Goal: Information Seeking & Learning: Learn about a topic

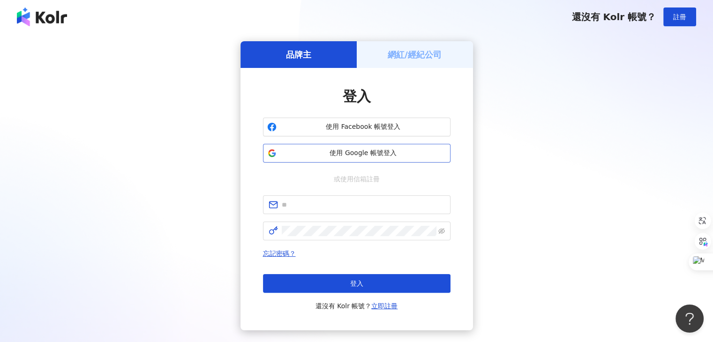
click at [332, 152] on span "使用 Google 帳號登入" at bounding box center [363, 153] width 166 height 9
click at [308, 155] on span "使用 Google 帳號登入" at bounding box center [363, 153] width 166 height 9
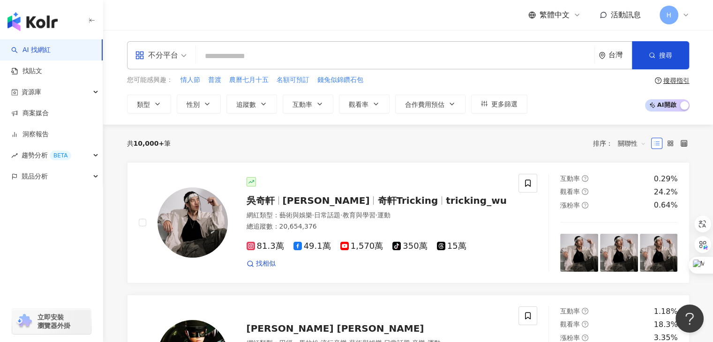
click at [685, 13] on icon at bounding box center [686, 15] width 8 height 8
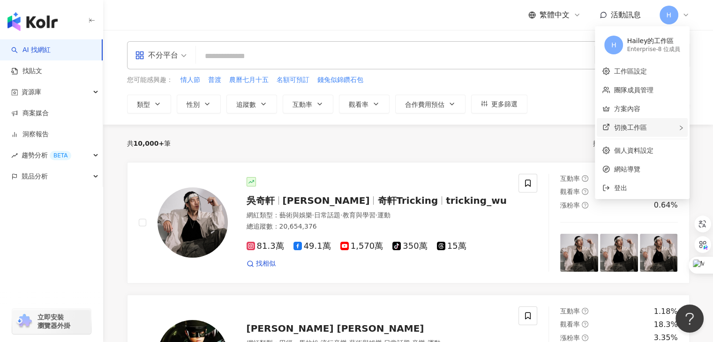
click at [645, 121] on div "切換工作區" at bounding box center [642, 127] width 91 height 19
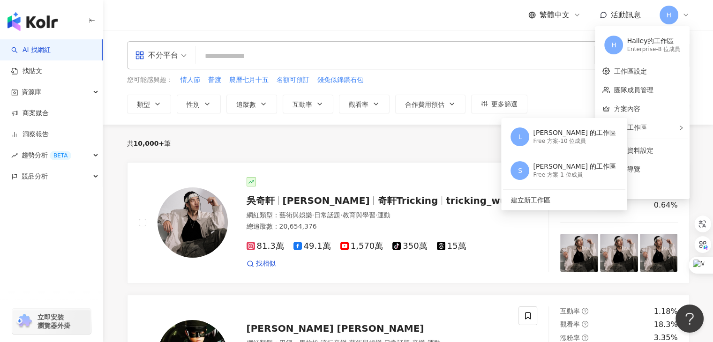
click at [474, 130] on div "共 10,000+ 筆 排序： 關聯性" at bounding box center [408, 144] width 563 height 38
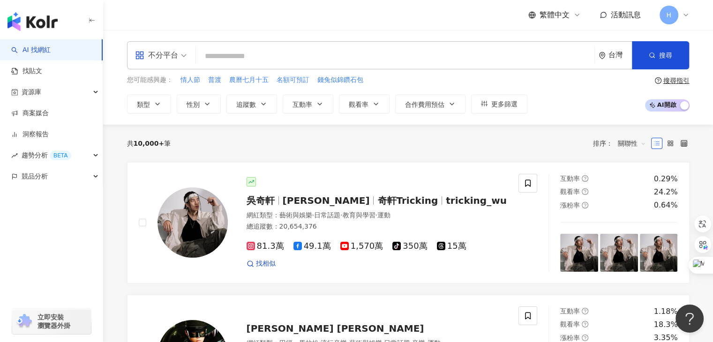
click at [685, 17] on icon at bounding box center [686, 15] width 8 height 8
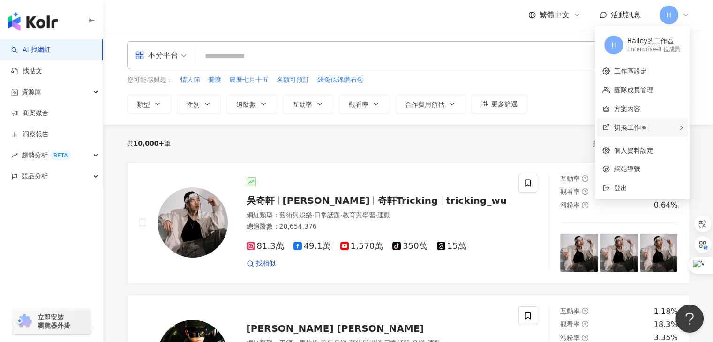
click at [646, 131] on span "切換工作區" at bounding box center [630, 128] width 33 height 8
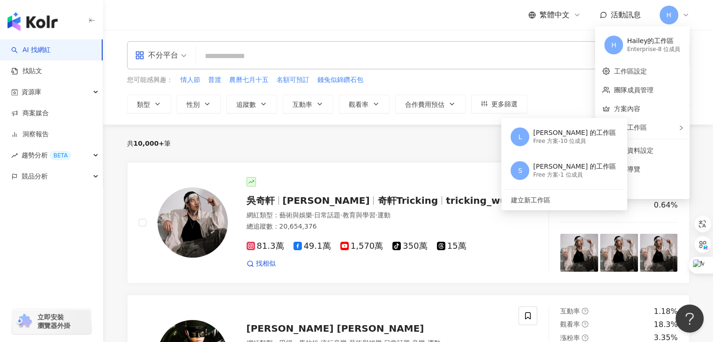
click at [498, 18] on div "繁體中文 活動訊息 H" at bounding box center [408, 15] width 563 height 30
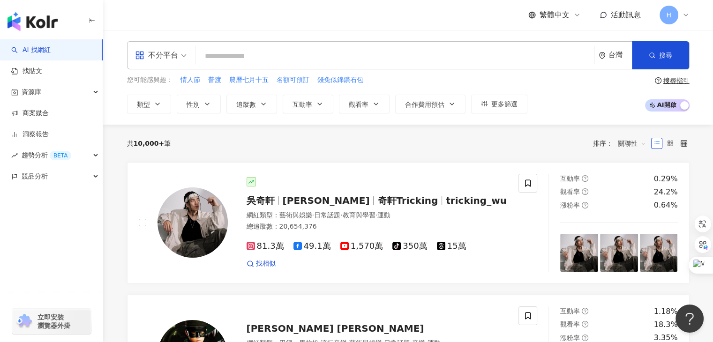
click at [685, 15] on icon at bounding box center [686, 15] width 8 height 8
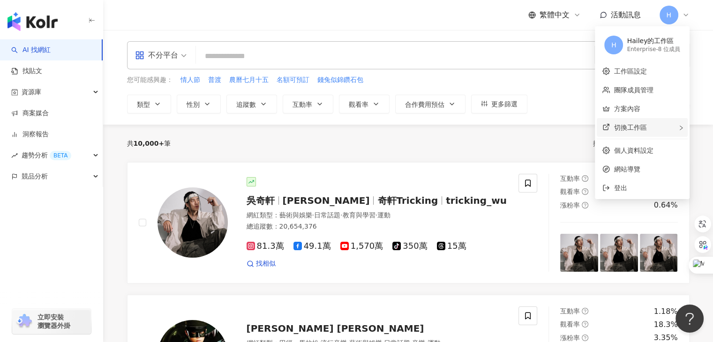
click at [651, 134] on div "切換工作區 L Lynn 的工作區 Free 方案 - 10 位成員 S SCOTT 的工作區 Free 方案 - 1 位成員 建立新工作區" at bounding box center [642, 127] width 91 height 19
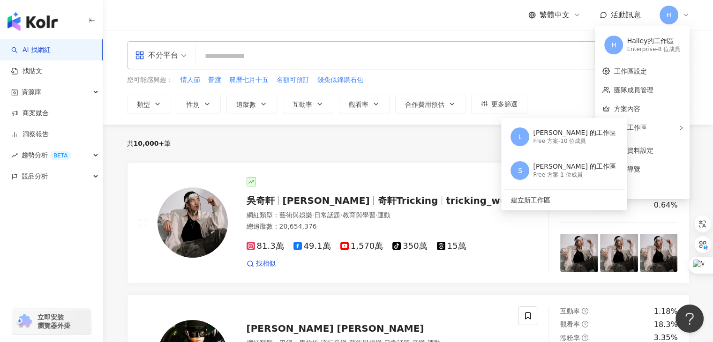
click at [475, 27] on div "繁體中文 活動訊息 H" at bounding box center [408, 15] width 563 height 30
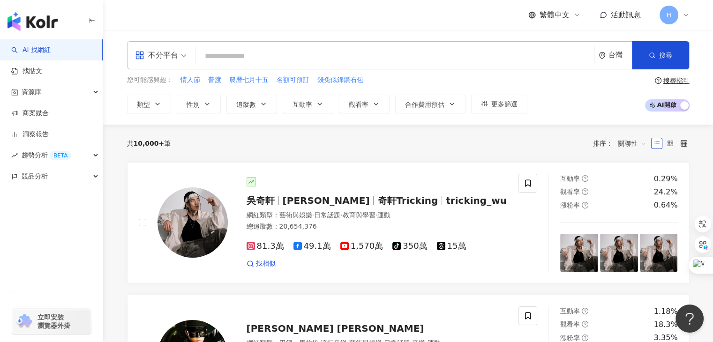
click at [685, 16] on icon at bounding box center [686, 15] width 8 height 8
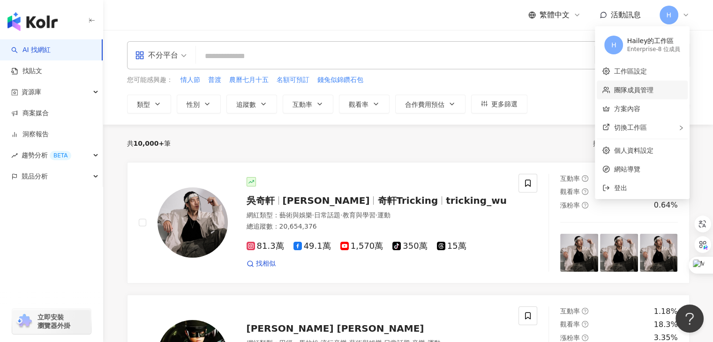
click at [651, 87] on link "團隊成員管理" at bounding box center [633, 90] width 39 height 8
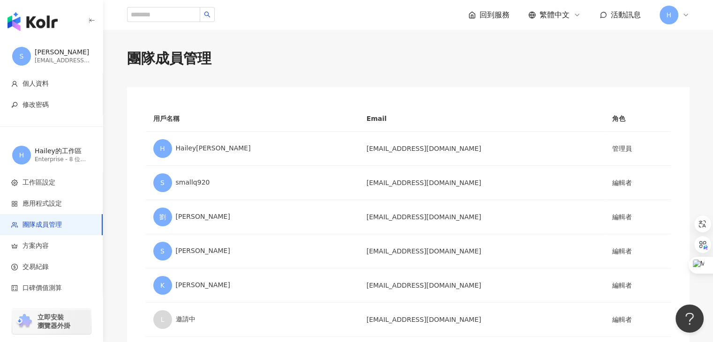
click at [686, 18] on icon at bounding box center [686, 15] width 8 height 8
click at [484, 62] on div "團隊成員管理" at bounding box center [408, 59] width 563 height 20
click at [33, 23] on img "button" at bounding box center [33, 21] width 50 height 19
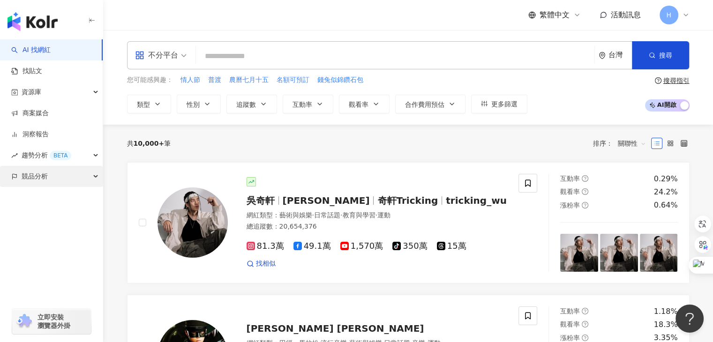
click at [90, 181] on div "競品分析" at bounding box center [51, 176] width 103 height 21
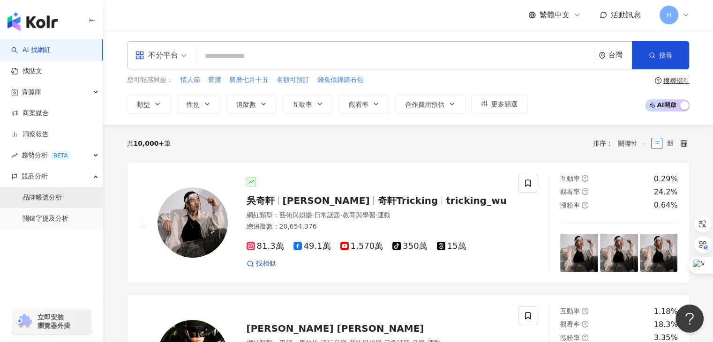
click at [62, 199] on link "品牌帳號分析" at bounding box center [42, 197] width 39 height 9
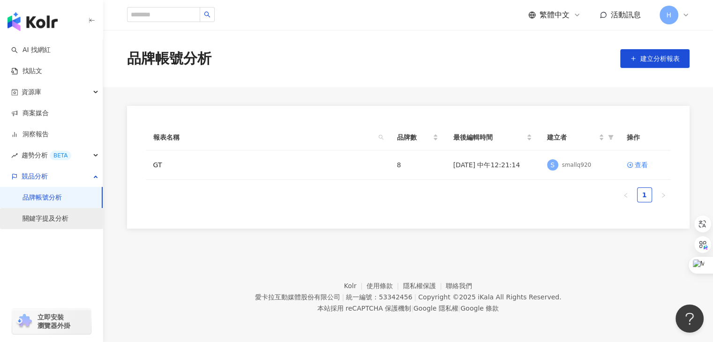
click at [60, 219] on link "關鍵字提及分析" at bounding box center [46, 218] width 46 height 9
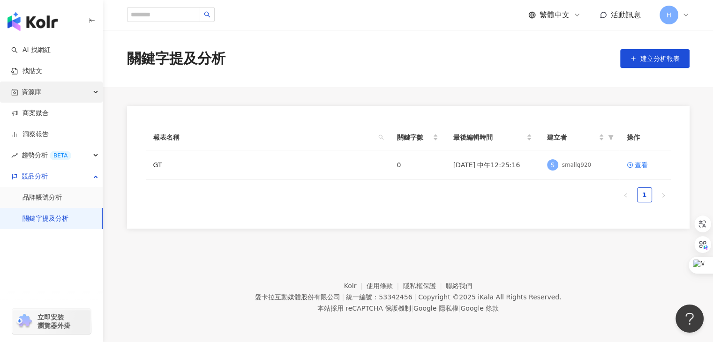
click at [91, 91] on div "資源庫" at bounding box center [51, 92] width 103 height 21
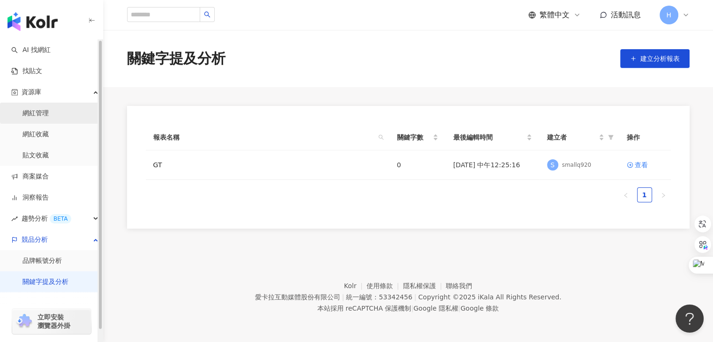
click at [49, 110] on link "網紅管理" at bounding box center [36, 113] width 26 height 9
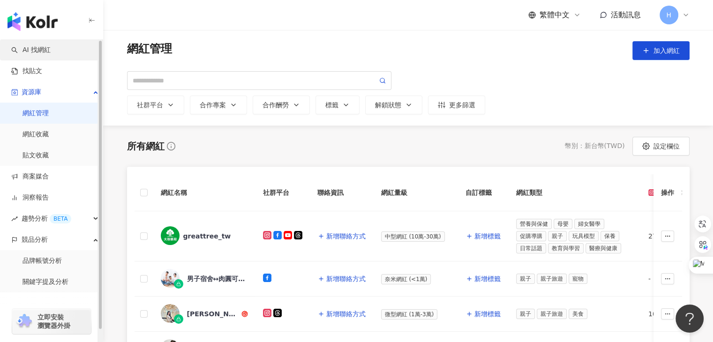
click at [43, 54] on link "AI 找網紅" at bounding box center [30, 49] width 39 height 9
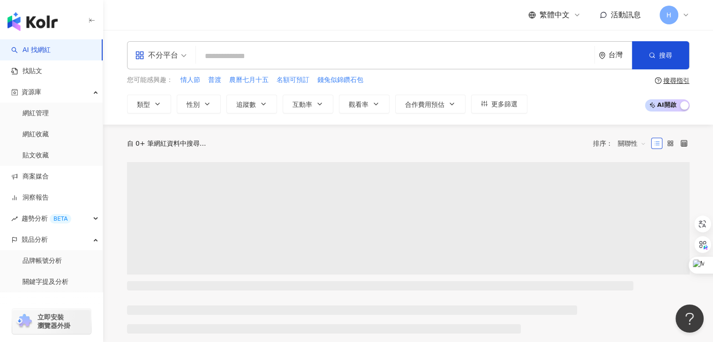
click at [229, 62] on input "search" at bounding box center [395, 56] width 391 height 18
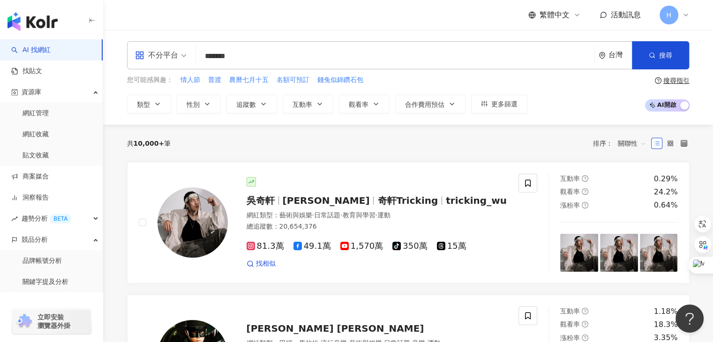
type input "*******"
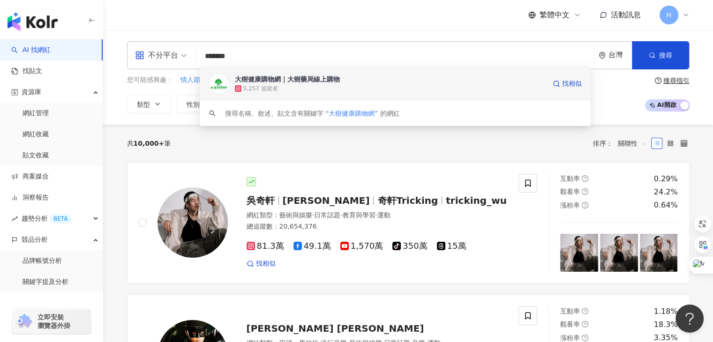
click at [219, 84] on img at bounding box center [218, 84] width 19 height 19
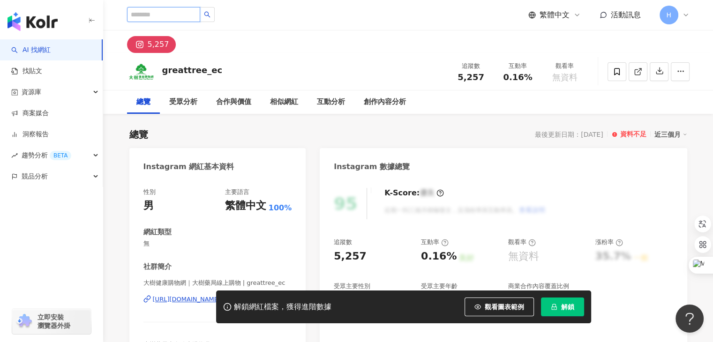
click at [188, 16] on input "search" at bounding box center [163, 14] width 73 height 15
type input "*"
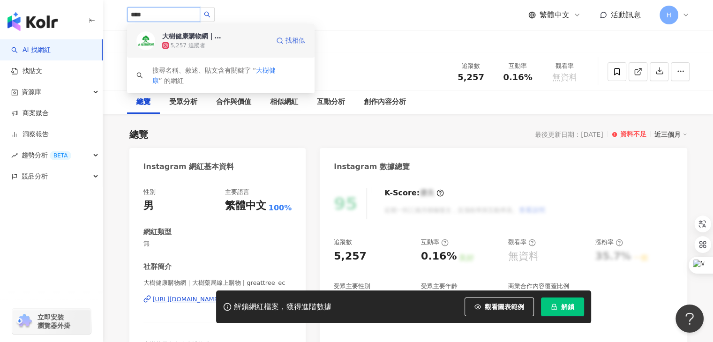
click at [293, 44] on span "找相似" at bounding box center [296, 40] width 20 height 9
click at [292, 40] on span "找相似" at bounding box center [296, 40] width 20 height 9
type input "*******"
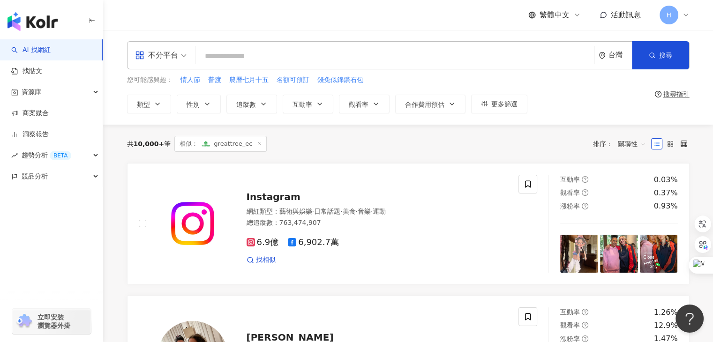
click at [671, 94] on div "搜尋指引" at bounding box center [677, 94] width 26 height 8
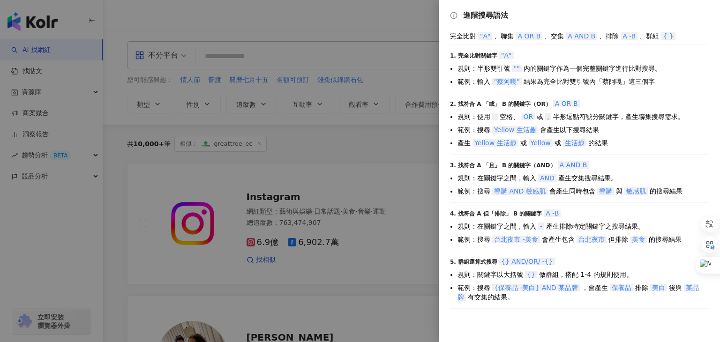
click at [281, 53] on div at bounding box center [360, 171] width 720 height 342
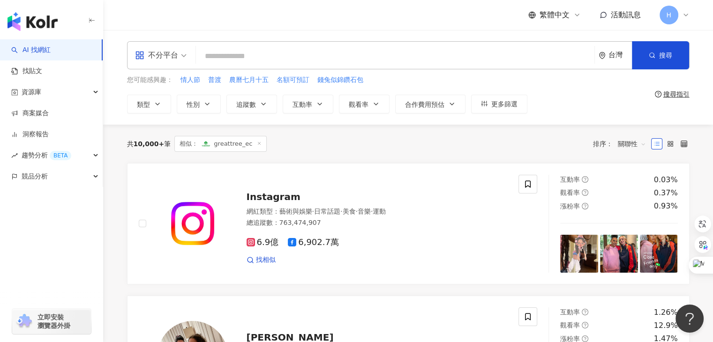
click at [242, 55] on input "search" at bounding box center [395, 56] width 391 height 18
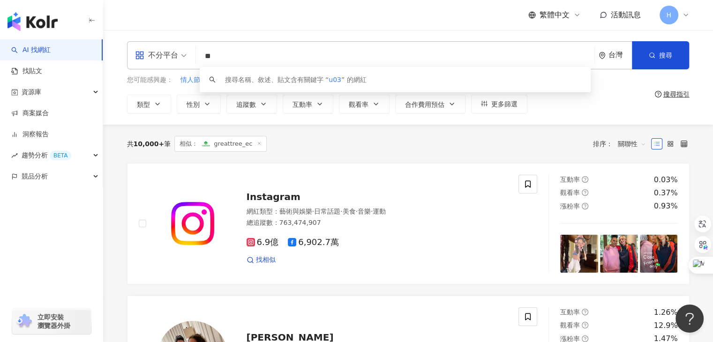
type input "*"
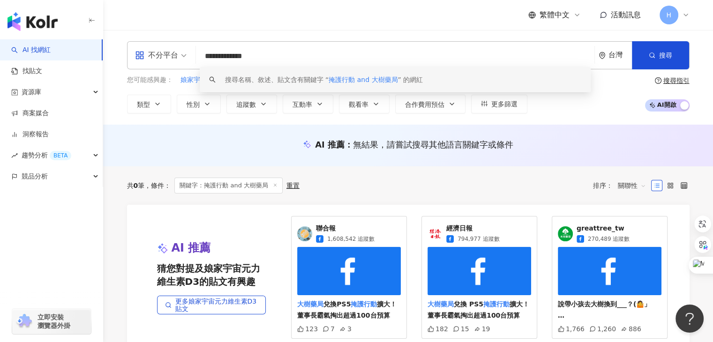
type input "**********"
click at [444, 179] on div "共 0 筆 條件 ： 關鍵字：掩護行動 and 大樹藥局 重置 排序： 關聯性" at bounding box center [408, 186] width 563 height 16
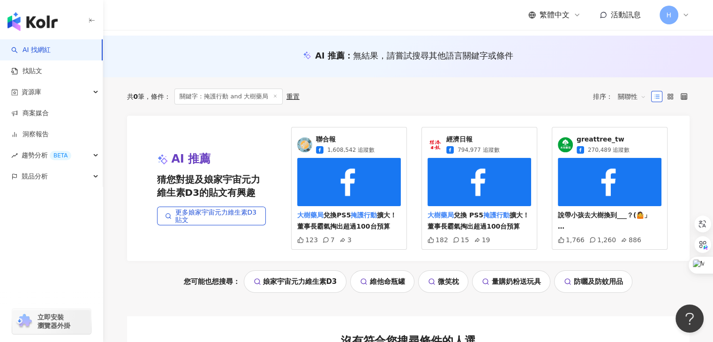
scroll to position [88, 0]
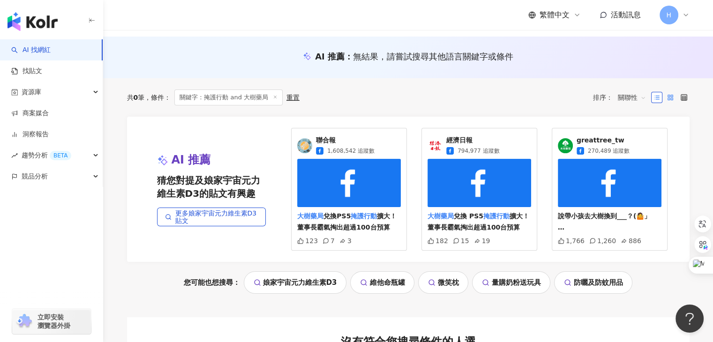
click at [668, 101] on label at bounding box center [670, 97] width 11 height 11
click at [683, 96] on icon at bounding box center [684, 97] width 7 height 7
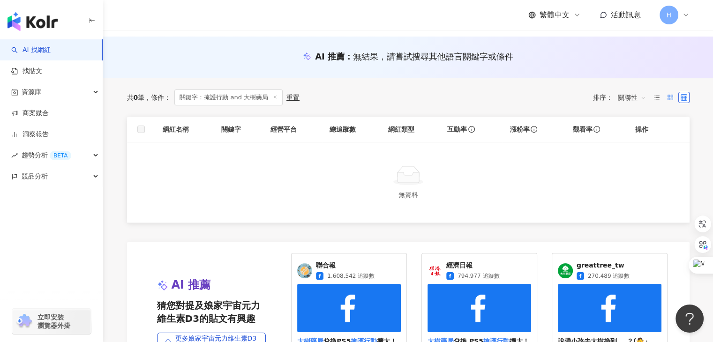
click at [670, 94] on icon at bounding box center [670, 97] width 7 height 7
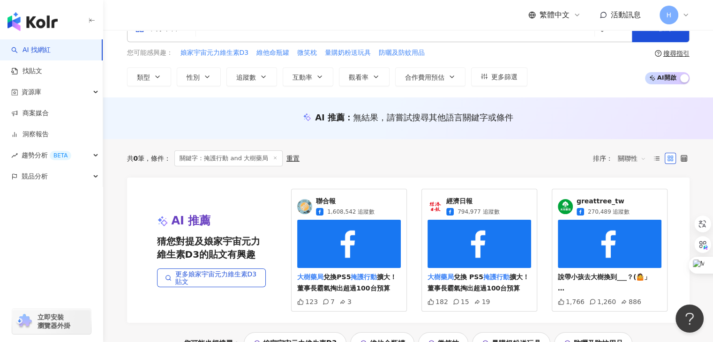
scroll to position [0, 0]
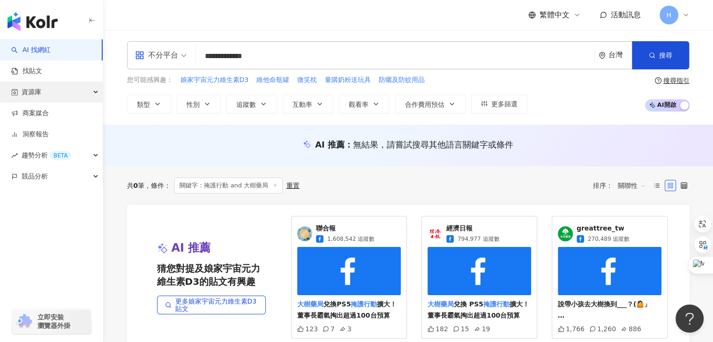
click at [35, 82] on span "資源庫" at bounding box center [32, 92] width 20 height 21
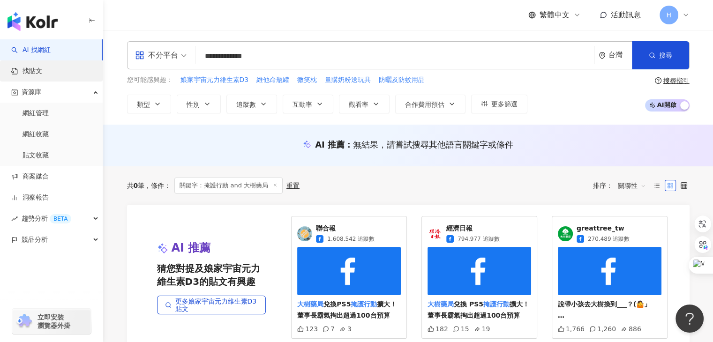
click at [35, 74] on link "找貼文" at bounding box center [26, 71] width 31 height 9
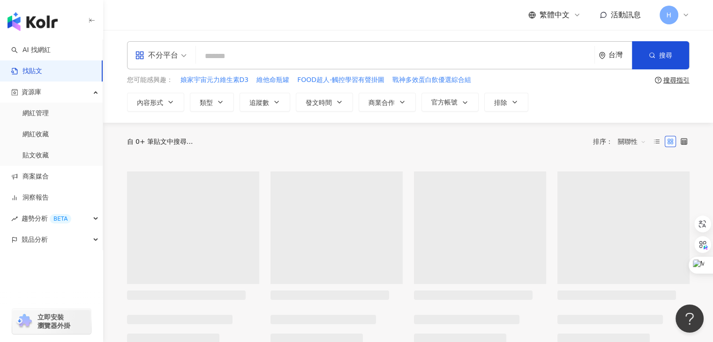
click at [237, 56] on input "search" at bounding box center [395, 56] width 391 height 20
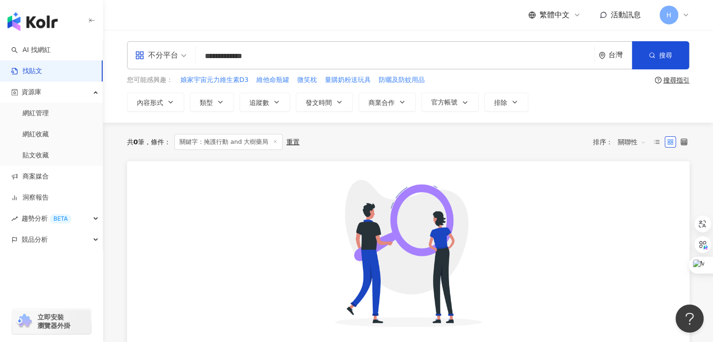
click at [252, 54] on input "**********" at bounding box center [395, 56] width 391 height 20
click at [668, 79] on div "搜尋指引" at bounding box center [677, 80] width 26 height 8
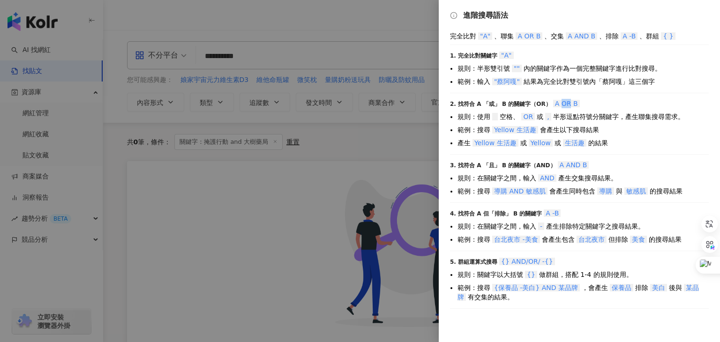
drag, startPoint x: 556, startPoint y: 106, endPoint x: 563, endPoint y: 105, distance: 7.0
click at [563, 105] on span "A OR B" at bounding box center [566, 104] width 27 height 8
copy span "OR"
click at [269, 49] on div at bounding box center [360, 171] width 720 height 342
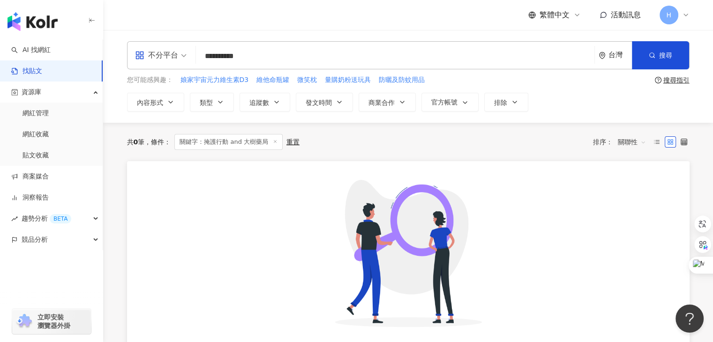
click at [233, 57] on input "**********" at bounding box center [395, 56] width 391 height 20
paste input "**"
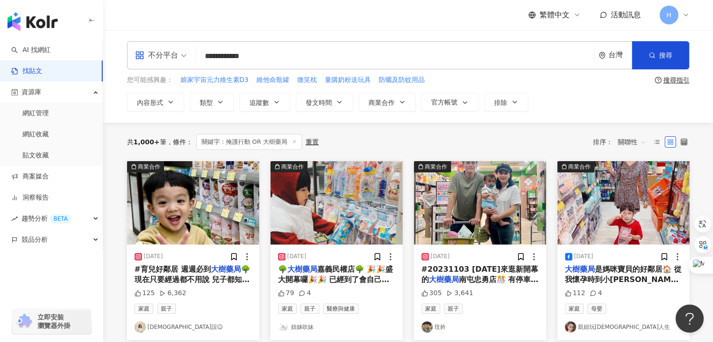
click at [348, 142] on div "共 1,000+ 筆 條件 ： 關鍵字：掩護行動 OR 大樹藥局 重置 排序： 關聯性" at bounding box center [408, 142] width 563 height 16
click at [245, 57] on input "**********" at bounding box center [395, 56] width 391 height 20
type input "**********"
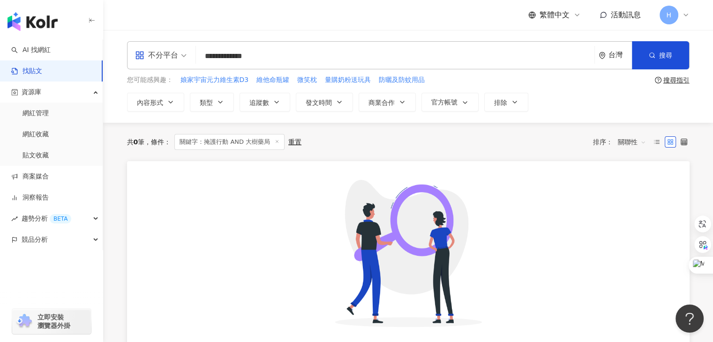
click at [675, 79] on div "搜尋指引" at bounding box center [677, 80] width 26 height 8
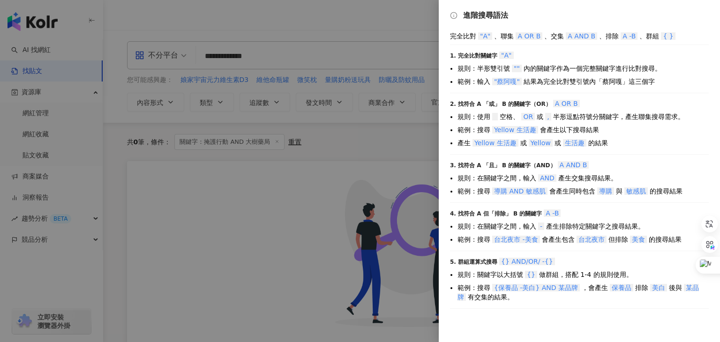
click at [305, 246] on div at bounding box center [360, 171] width 720 height 342
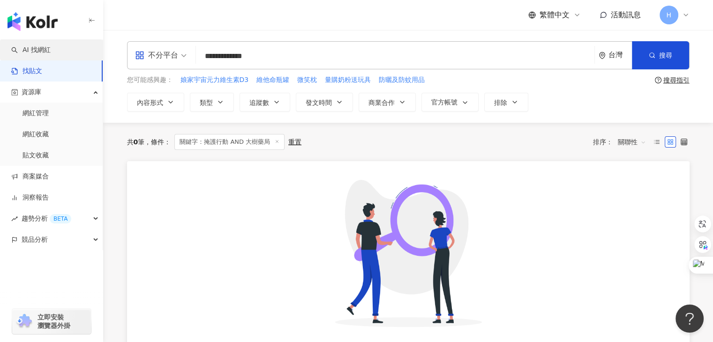
click at [48, 53] on link "AI 找網紅" at bounding box center [30, 49] width 39 height 9
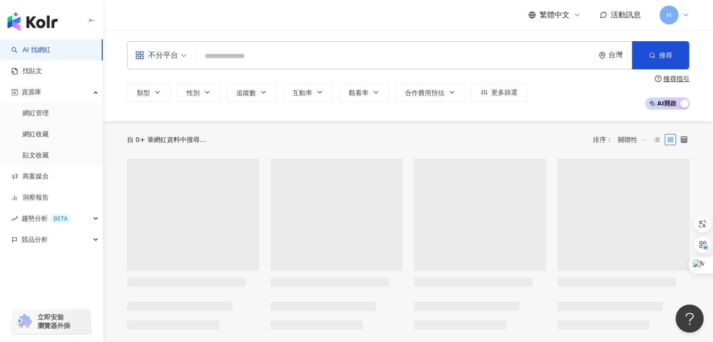
click at [206, 58] on input "search" at bounding box center [395, 56] width 391 height 18
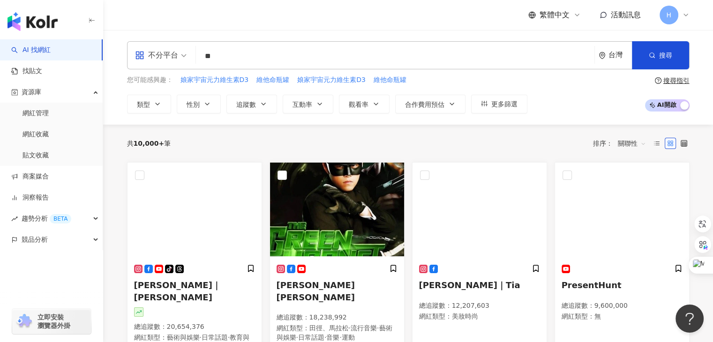
type input "*"
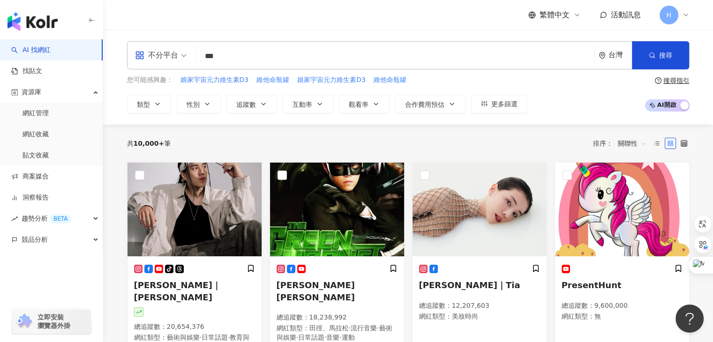
type input "****"
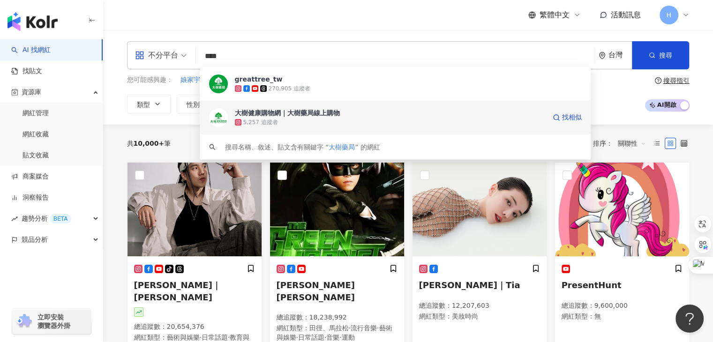
click at [219, 113] on img at bounding box center [218, 117] width 19 height 19
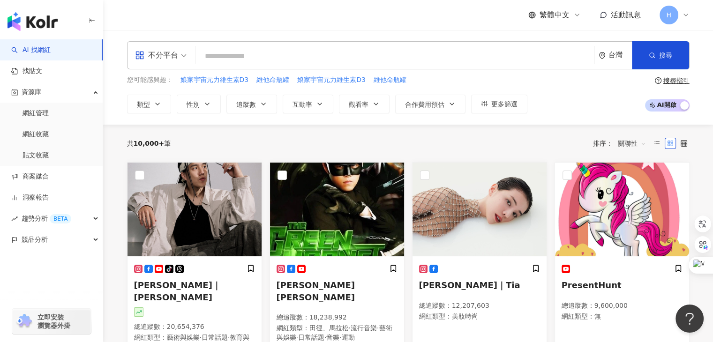
click at [264, 55] on input "search" at bounding box center [395, 56] width 391 height 18
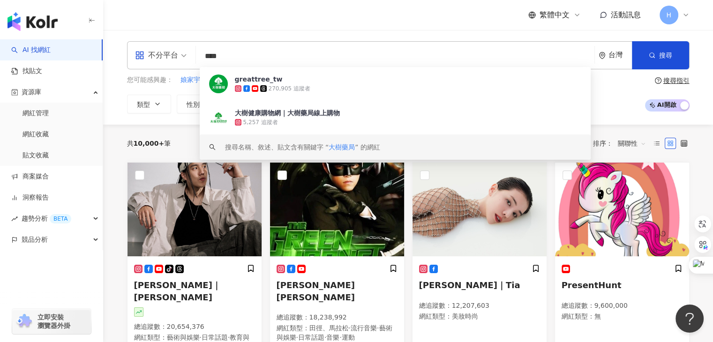
click at [341, 147] on span "大樹藥局" at bounding box center [342, 147] width 26 height 8
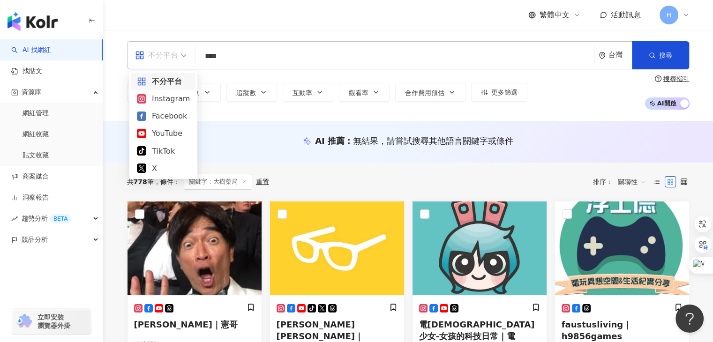
click at [175, 60] on div "不分平台" at bounding box center [156, 55] width 43 height 15
type input "****"
click at [170, 118] on div "Facebook" at bounding box center [163, 116] width 53 height 12
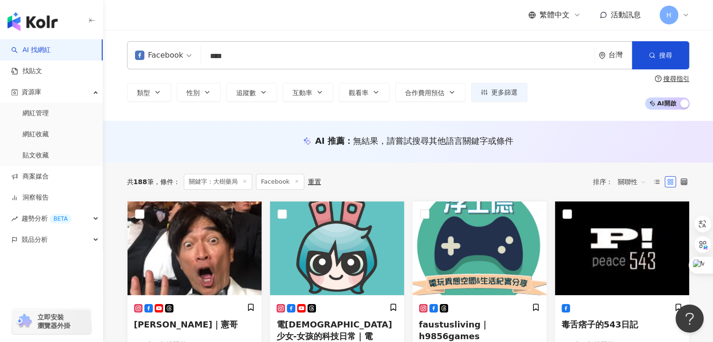
click at [247, 57] on input "****" at bounding box center [398, 56] width 386 height 18
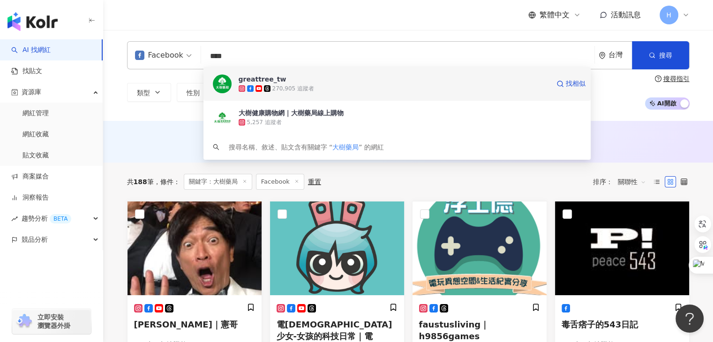
click at [221, 85] on img at bounding box center [222, 84] width 19 height 19
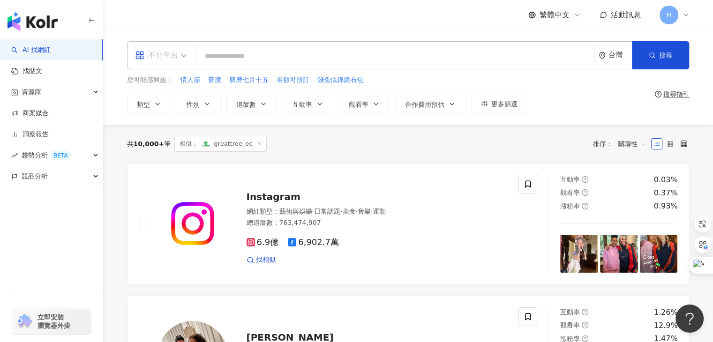
click at [188, 54] on div "不分平台" at bounding box center [161, 55] width 62 height 27
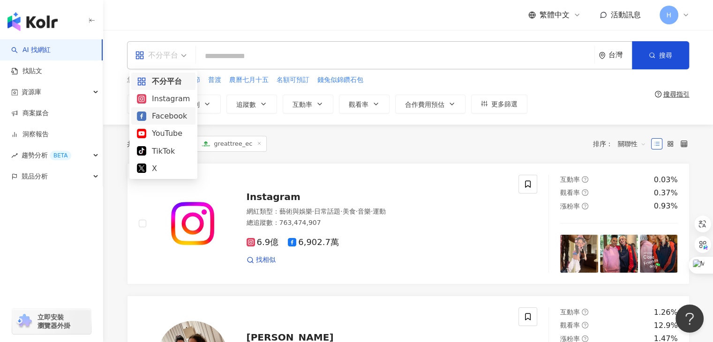
click at [171, 117] on div "Facebook" at bounding box center [163, 116] width 53 height 12
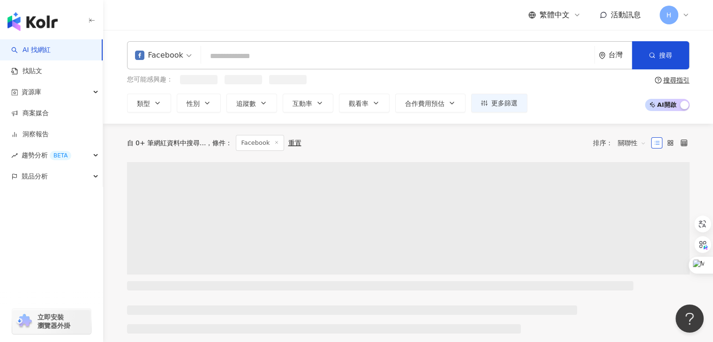
click at [236, 55] on input "search" at bounding box center [398, 56] width 386 height 18
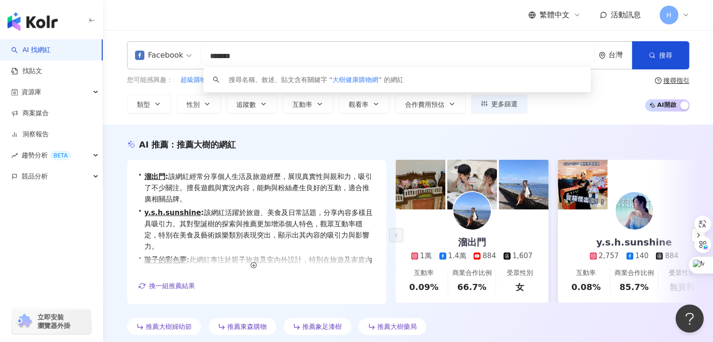
type input "*******"
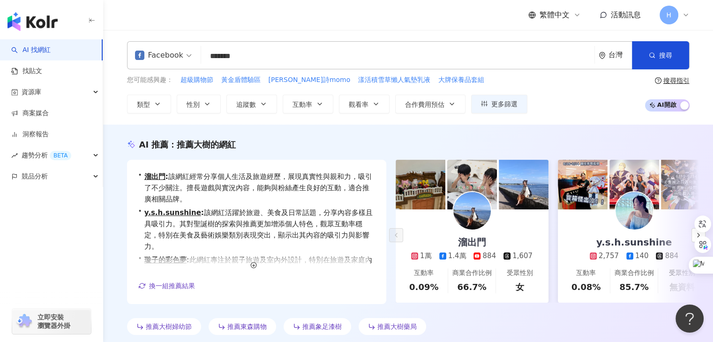
click at [332, 136] on div "AI 推薦 ： 推薦[PERSON_NAME]的網紅 • 溜出門 : 該網紅經常分享個人生活及旅遊經歷，展現真實性與親和力，吸引了不少關注。擅長遊戲與實況內容…" at bounding box center [408, 237] width 610 height 225
click at [294, 58] on input "*******" at bounding box center [398, 56] width 386 height 18
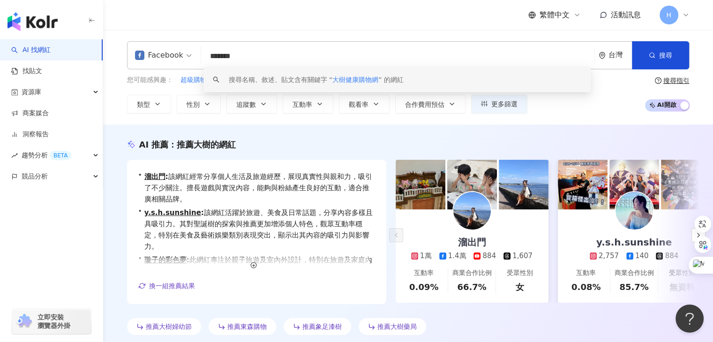
click at [376, 143] on div "AI 推薦 ： 推薦大樹的網紅" at bounding box center [408, 145] width 563 height 12
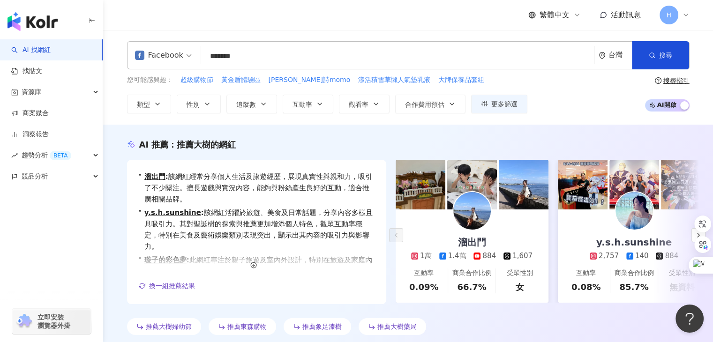
click at [346, 29] on div "繁體中文 活動訊息 H" at bounding box center [408, 15] width 563 height 30
click at [287, 53] on input "*******" at bounding box center [398, 56] width 386 height 18
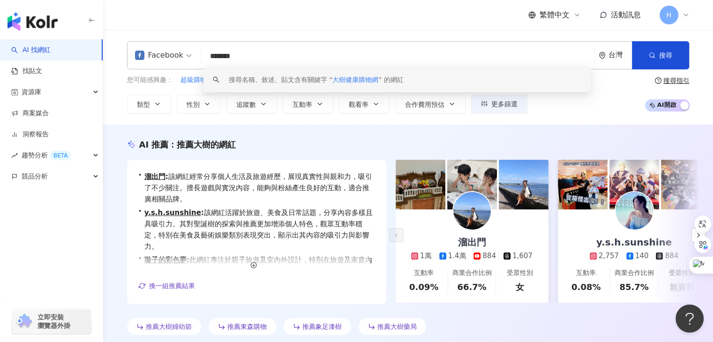
click at [180, 56] on div "Facebook" at bounding box center [159, 55] width 48 height 15
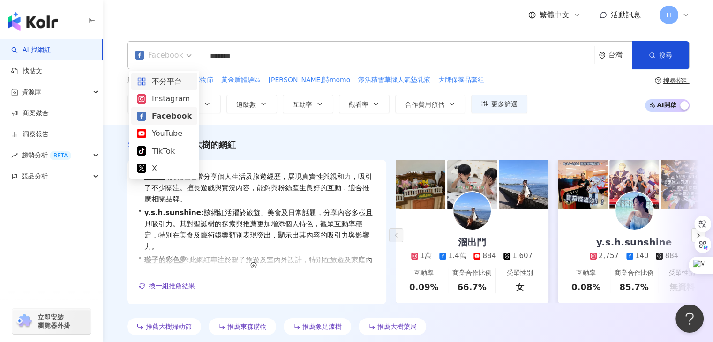
click at [169, 87] on div "不分平台" at bounding box center [164, 81] width 55 height 12
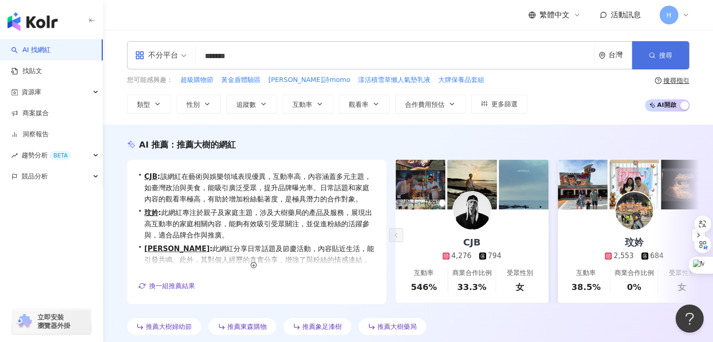
click at [651, 55] on icon "button" at bounding box center [652, 55] width 7 height 7
click at [656, 55] on button "搜尋" at bounding box center [660, 55] width 57 height 28
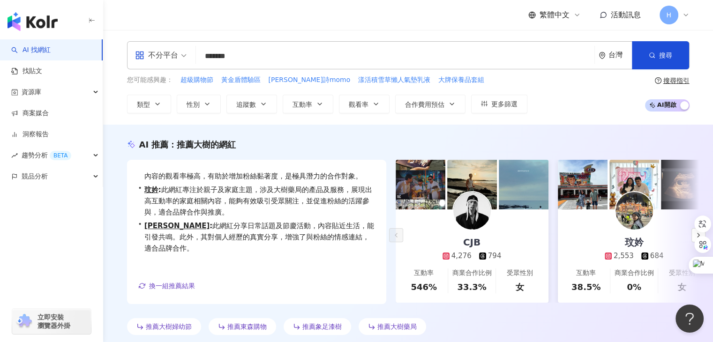
click at [41, 53] on link "AI 找網紅" at bounding box center [30, 49] width 39 height 9
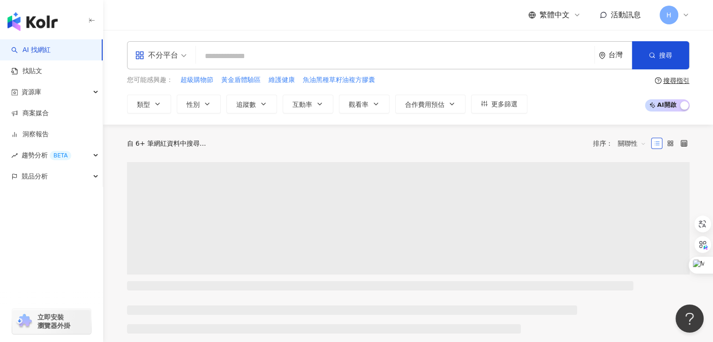
click at [249, 60] on input "search" at bounding box center [395, 56] width 391 height 18
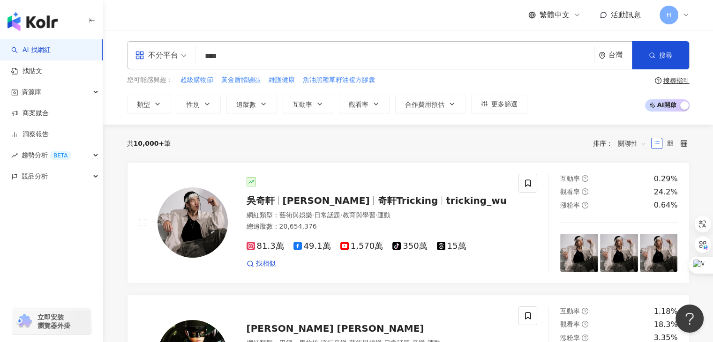
click at [319, 66] on div "不分平台 **** 台灣 搜尋 821eddc1-1f78-441a-b47b-80d7f875cdca keyword 大樹健康購物網｜大樹藥局線上購物 5…" at bounding box center [408, 55] width 563 height 28
click at [315, 59] on input "****" at bounding box center [395, 56] width 391 height 18
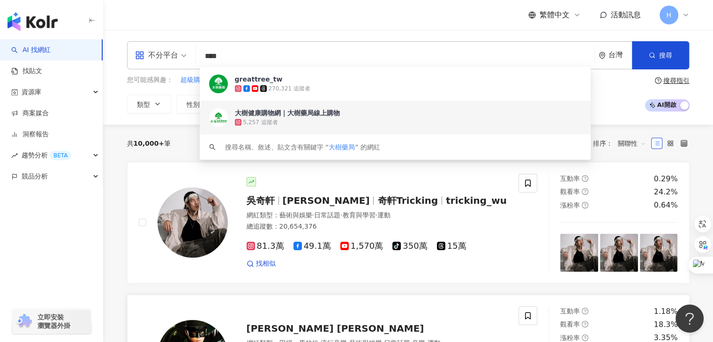
type input "****"
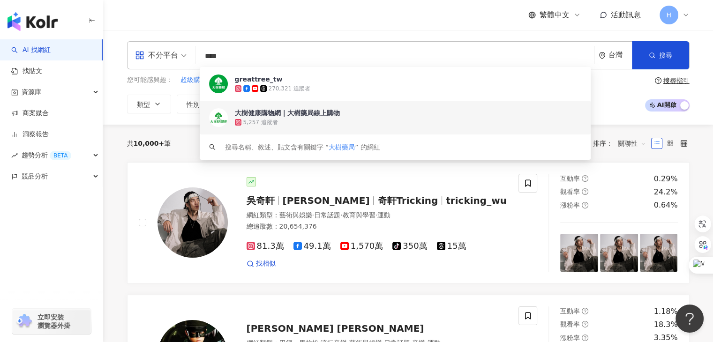
click at [128, 35] on div "不分平台 **** 台灣 搜尋 8efcfca0-56e4-4f81-8d7d-844119b74a51 821eddc1-1f78-441a-b47b-80…" at bounding box center [408, 77] width 610 height 95
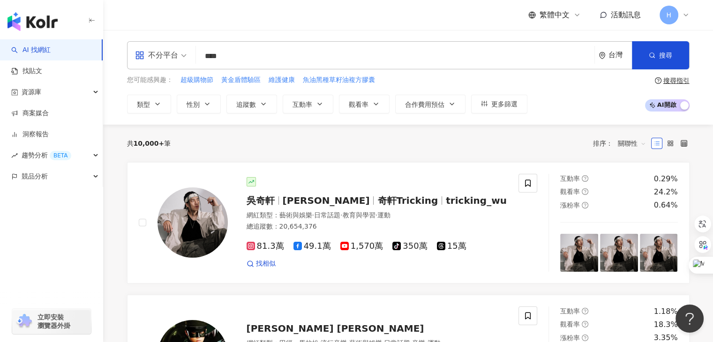
click at [40, 217] on div "button" at bounding box center [51, 218] width 103 height 62
click at [38, 178] on span "競品分析" at bounding box center [35, 176] width 26 height 21
click at [45, 199] on link "品牌帳號分析" at bounding box center [42, 197] width 39 height 9
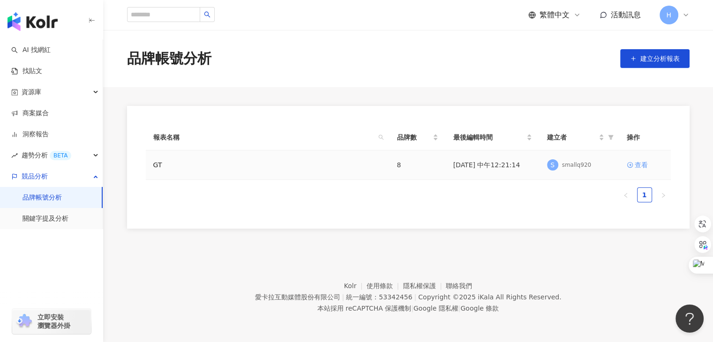
click at [644, 163] on div "查看" at bounding box center [641, 165] width 13 height 10
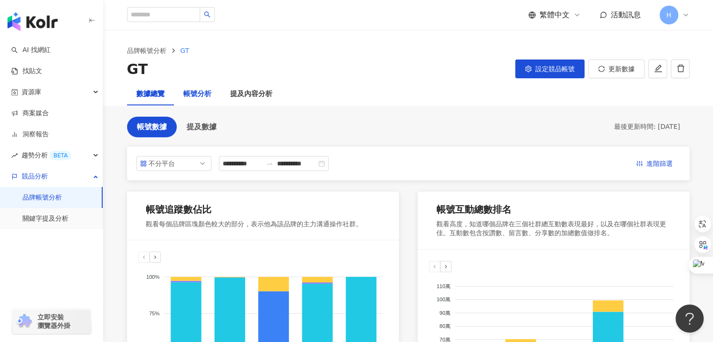
click at [200, 90] on div "帳號分析" at bounding box center [197, 94] width 28 height 11
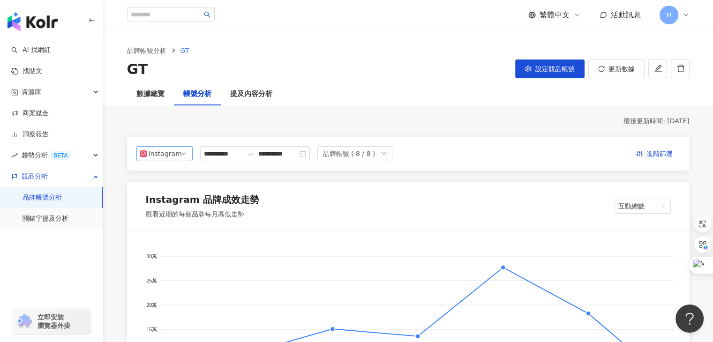
click at [184, 155] on span "Instagram" at bounding box center [164, 154] width 49 height 14
click at [174, 191] on div "Facebook" at bounding box center [167, 191] width 30 height 10
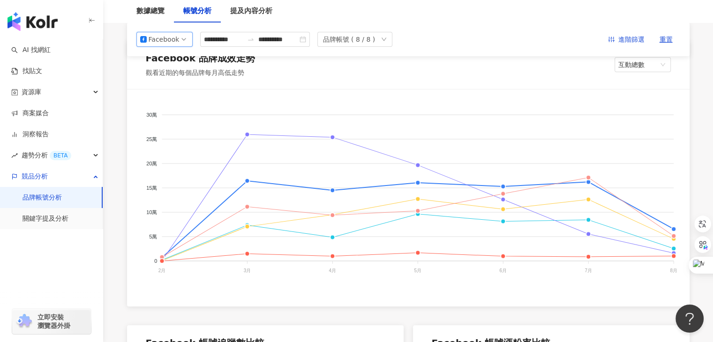
scroll to position [98, 0]
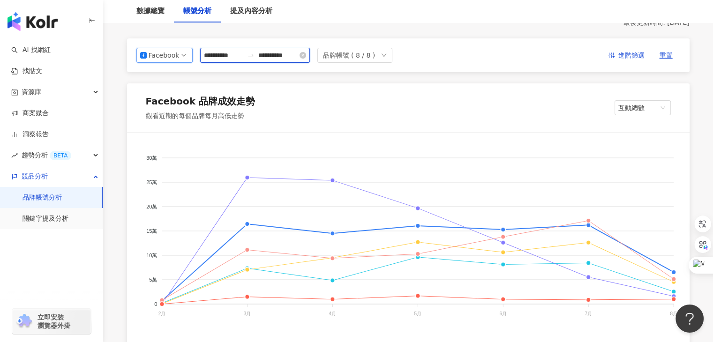
click at [243, 57] on input "**********" at bounding box center [223, 55] width 39 height 10
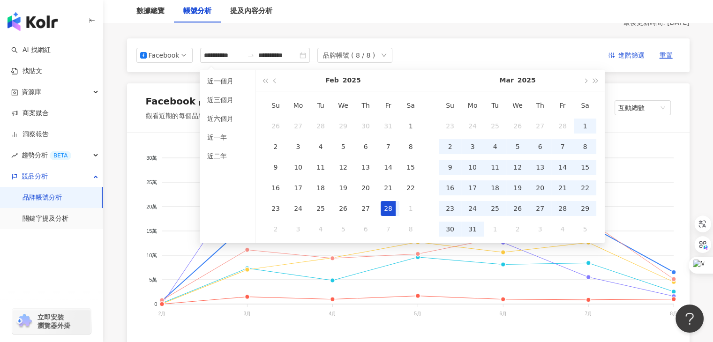
click at [487, 53] on div "**********" at bounding box center [408, 55] width 544 height 15
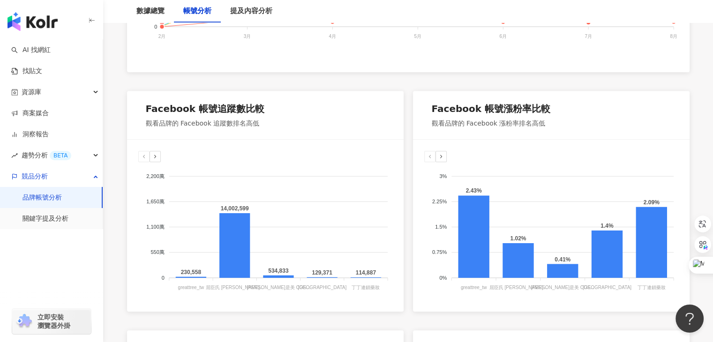
scroll to position [375, 0]
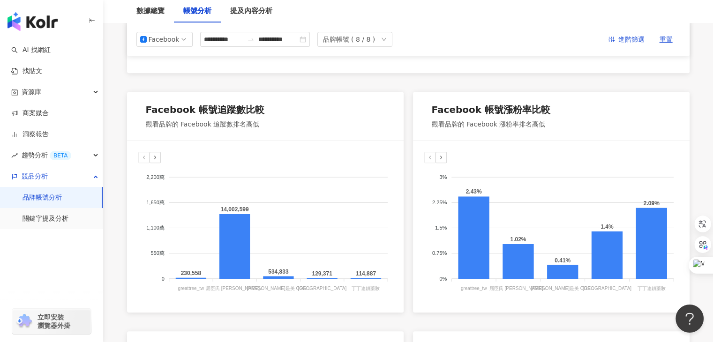
click at [37, 269] on div "button" at bounding box center [51, 260] width 103 height 62
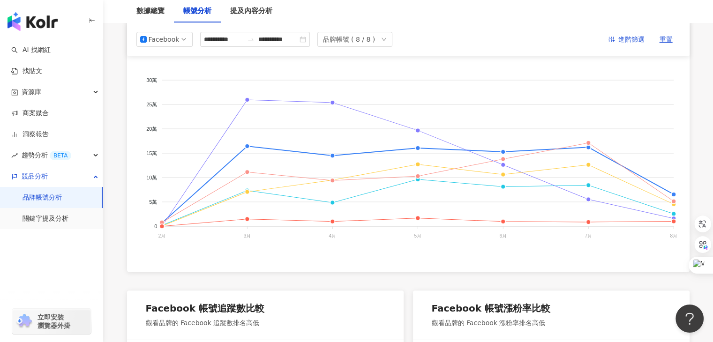
scroll to position [0, 0]
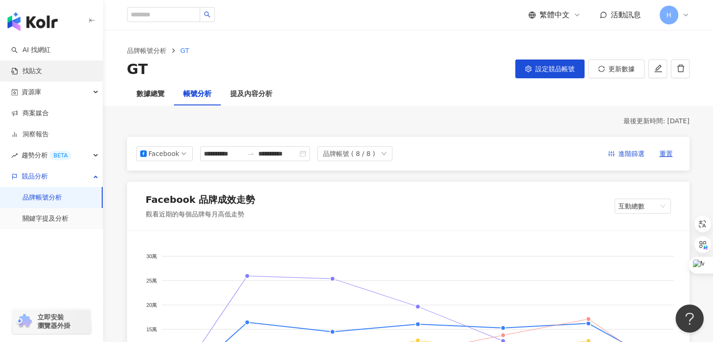
click at [42, 72] on link "找貼文" at bounding box center [26, 71] width 31 height 9
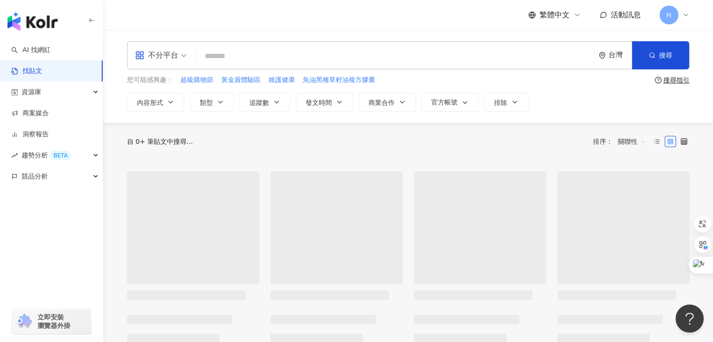
click at [214, 59] on input "search" at bounding box center [395, 56] width 391 height 20
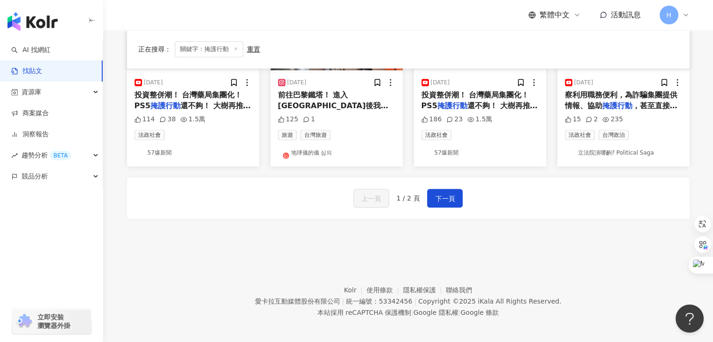
scroll to position [556, 0]
click at [448, 195] on span "下一頁" at bounding box center [445, 198] width 20 height 11
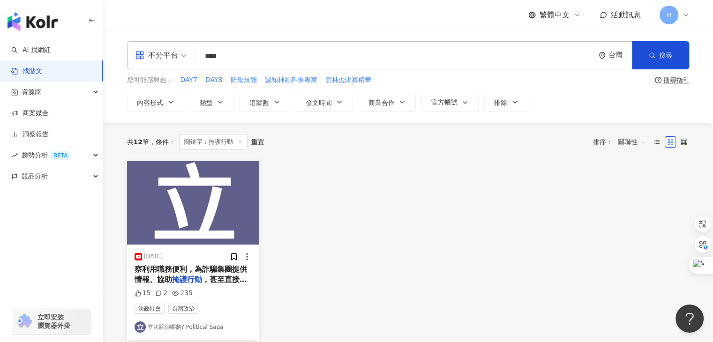
scroll to position [178, 0]
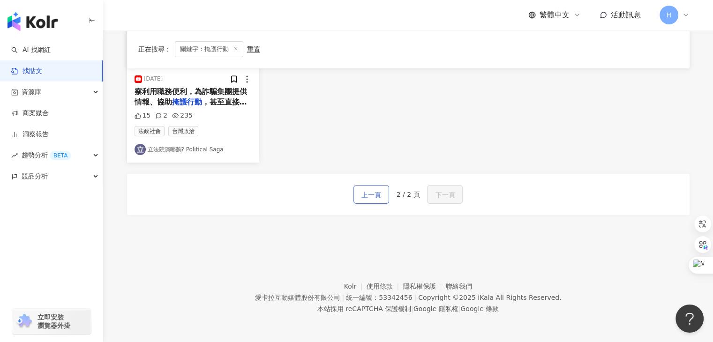
click at [380, 199] on span "上一頁" at bounding box center [372, 194] width 20 height 11
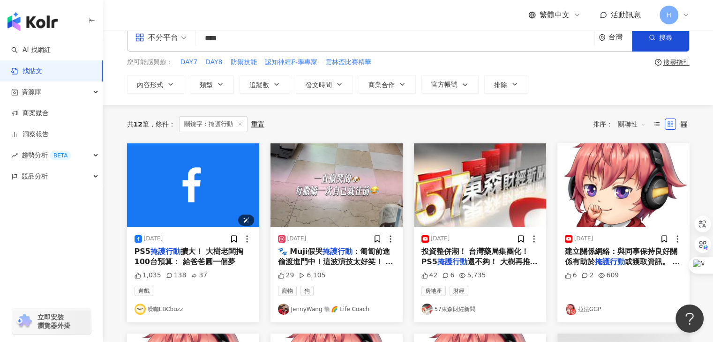
scroll to position [0, 0]
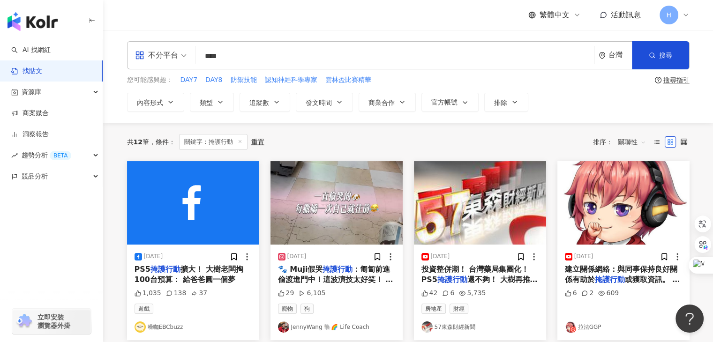
click at [670, 79] on div "搜尋指引" at bounding box center [677, 80] width 26 height 8
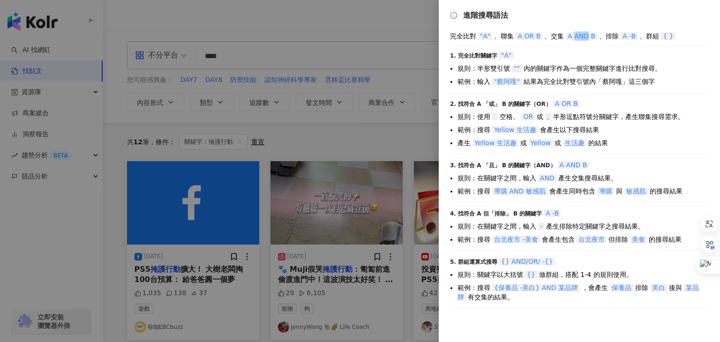
drag, startPoint x: 578, startPoint y: 37, endPoint x: 588, endPoint y: 38, distance: 10.8
click at [588, 38] on span "A AND B" at bounding box center [581, 36] width 31 height 8
drag, startPoint x: 526, startPoint y: 35, endPoint x: 534, endPoint y: 37, distance: 8.6
click at [534, 37] on span "A OR B" at bounding box center [529, 36] width 27 height 8
click at [528, 38] on span "A OR B" at bounding box center [529, 36] width 27 height 8
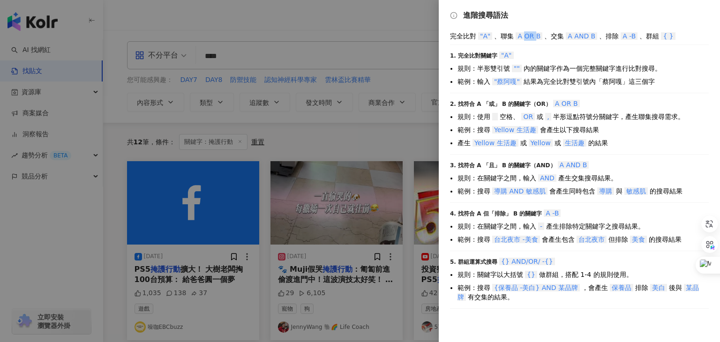
drag, startPoint x: 527, startPoint y: 38, endPoint x: 536, endPoint y: 37, distance: 9.0
click at [536, 37] on span "A OR B" at bounding box center [529, 36] width 27 height 8
copy span "OR"
click at [267, 46] on div at bounding box center [360, 171] width 720 height 342
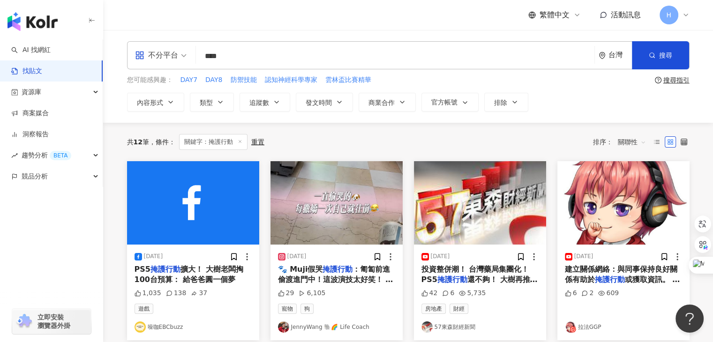
click at [249, 60] on input "****" at bounding box center [395, 56] width 391 height 20
paste input "**"
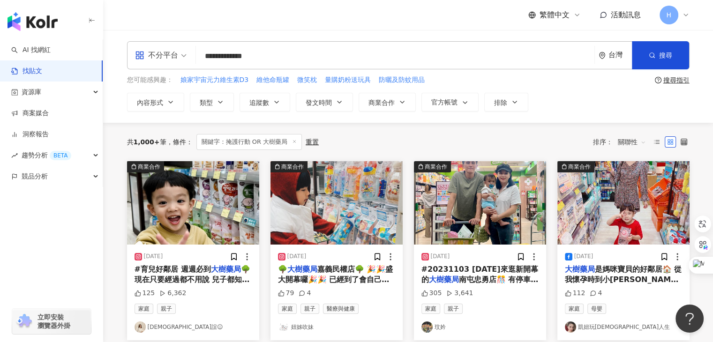
click at [244, 52] on input "**********" at bounding box center [395, 56] width 391 height 20
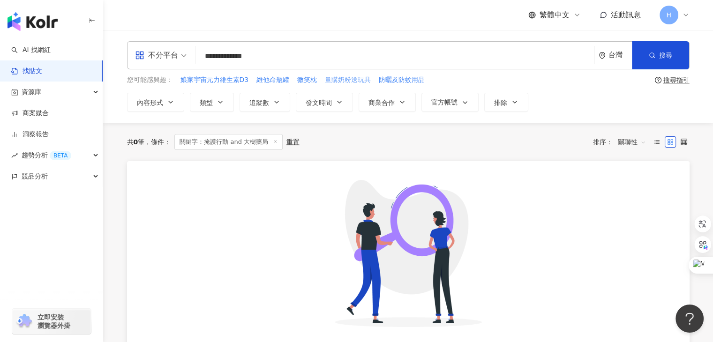
click at [334, 81] on span "量購奶粉送玩具" at bounding box center [348, 79] width 46 height 9
type input "*******"
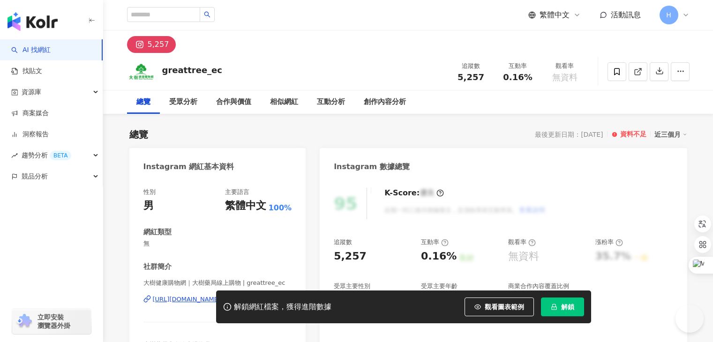
click at [332, 16] on div "繁體中文 活動訊息 H" at bounding box center [408, 15] width 563 height 30
click at [49, 92] on div "資源庫" at bounding box center [51, 92] width 103 height 21
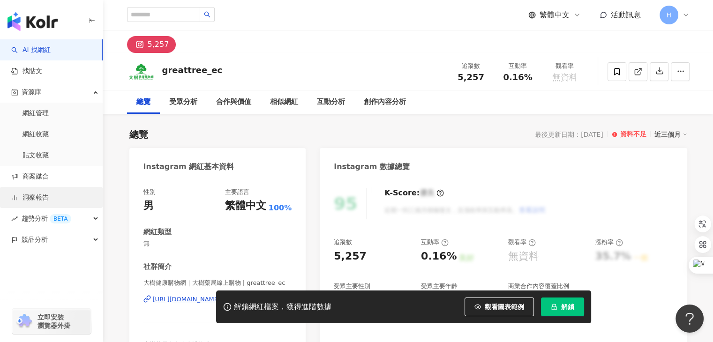
click at [41, 203] on link "洞察報告" at bounding box center [30, 197] width 38 height 9
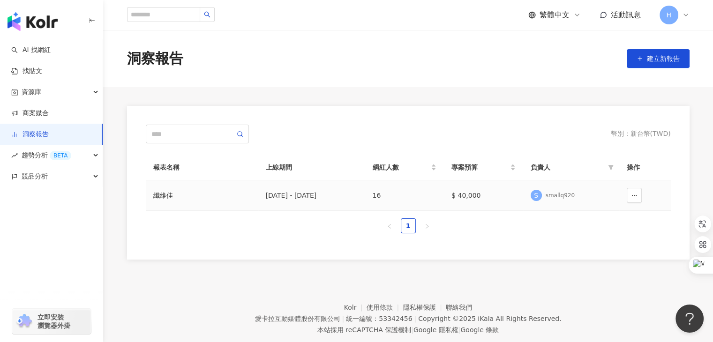
click at [164, 196] on div "纖維佳" at bounding box center [202, 195] width 98 height 10
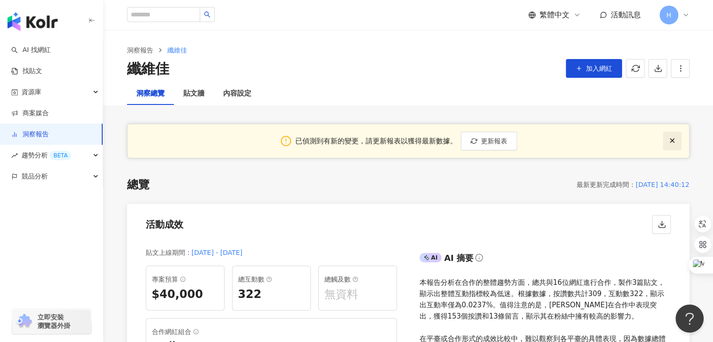
click at [674, 139] on line "button" at bounding box center [673, 141] width 4 height 4
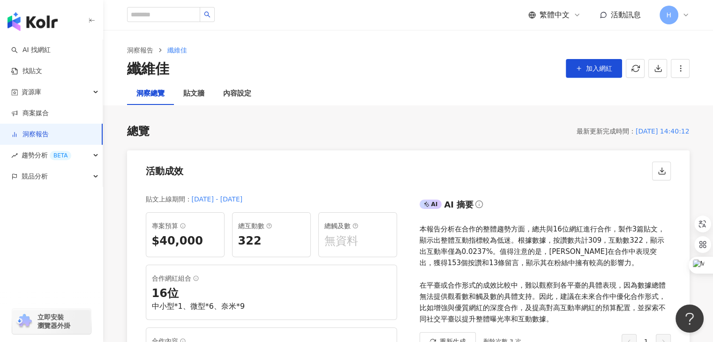
click at [281, 52] on ol "洞察報告 纖維佳" at bounding box center [408, 50] width 563 height 10
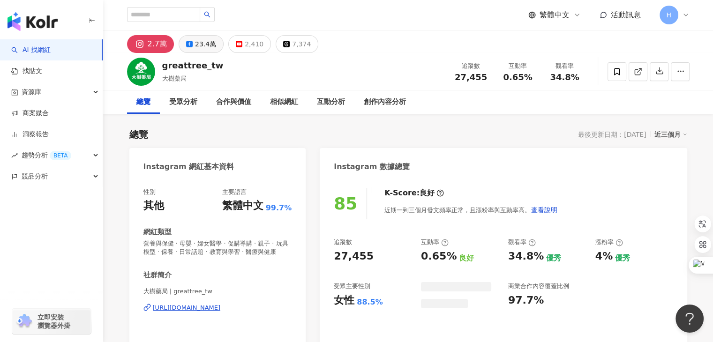
click at [201, 49] on div "23.4萬" at bounding box center [205, 44] width 21 height 13
click at [197, 44] on div "23.4萬" at bounding box center [205, 44] width 21 height 13
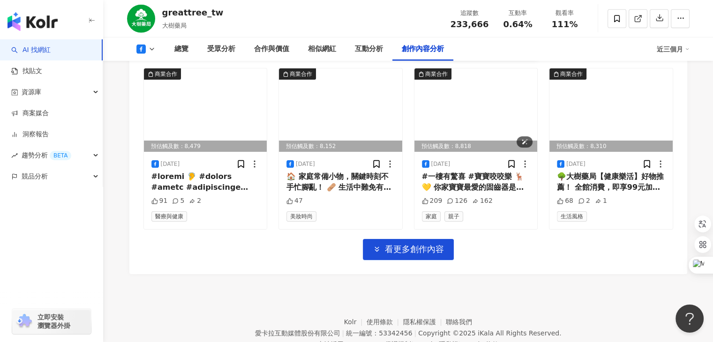
scroll to position [2943, 0]
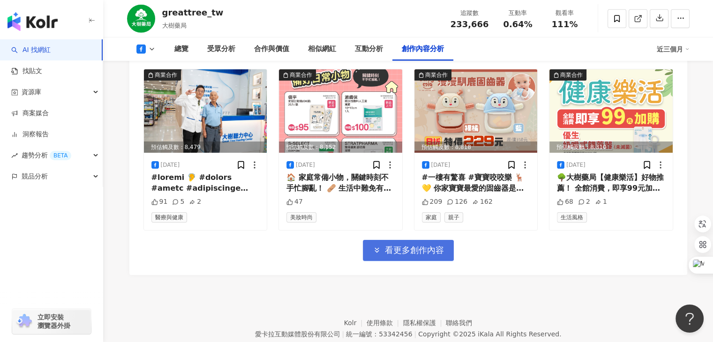
click at [416, 252] on span "看更多創作內容" at bounding box center [414, 250] width 59 height 10
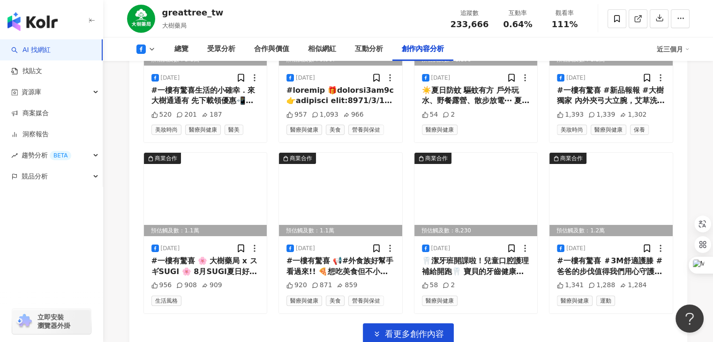
scroll to position [3449, 0]
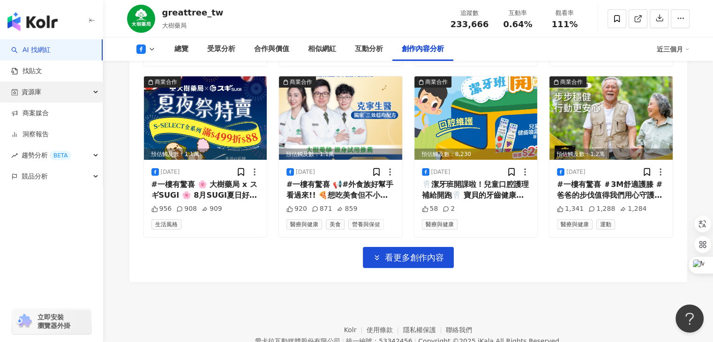
click at [39, 90] on span "資源庫" at bounding box center [32, 92] width 20 height 21
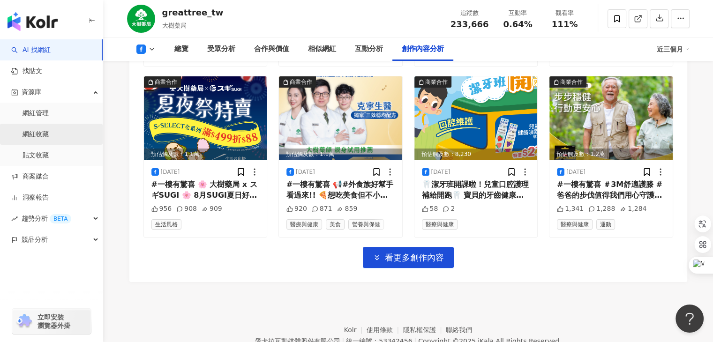
click at [39, 135] on link "網紅收藏" at bounding box center [36, 134] width 26 height 9
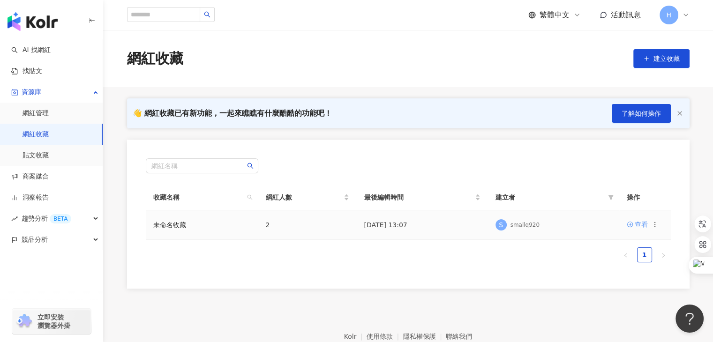
click at [638, 225] on div "查看" at bounding box center [641, 224] width 13 height 10
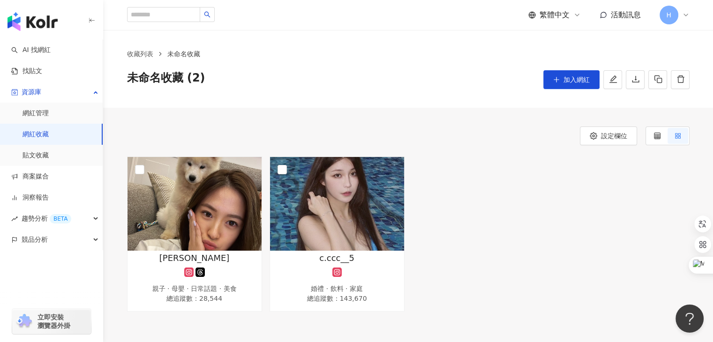
scroll to position [73, 0]
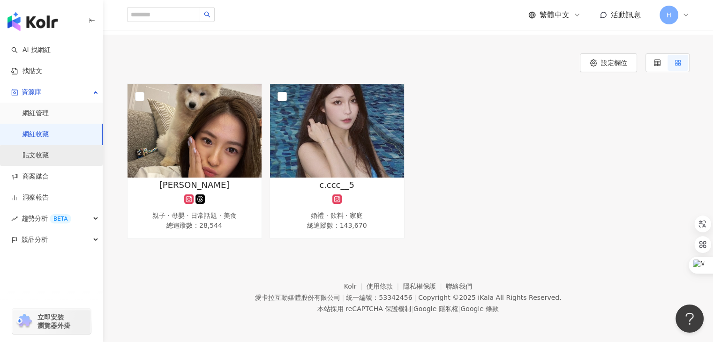
click at [43, 156] on link "貼文收藏" at bounding box center [36, 155] width 26 height 9
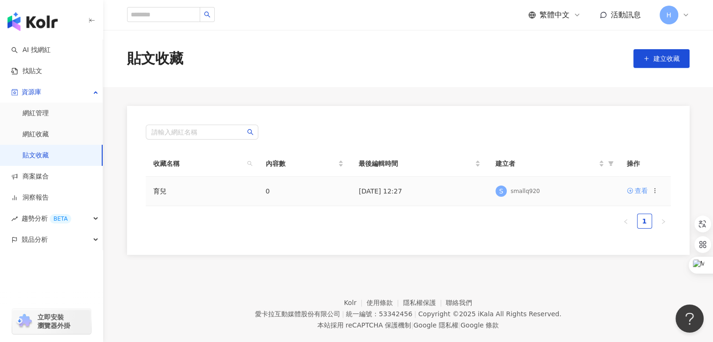
click at [637, 194] on div "查看" at bounding box center [641, 191] width 13 height 10
